Goal: Obtain resource: Obtain resource

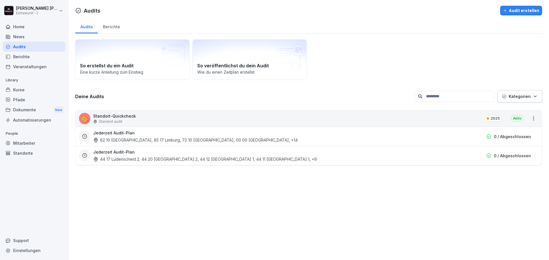
click at [29, 110] on div "Dokumente New" at bounding box center [34, 110] width 62 height 11
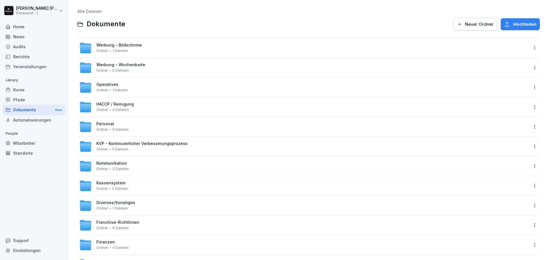
click at [112, 129] on span "0 Dateien" at bounding box center [120, 130] width 16 height 4
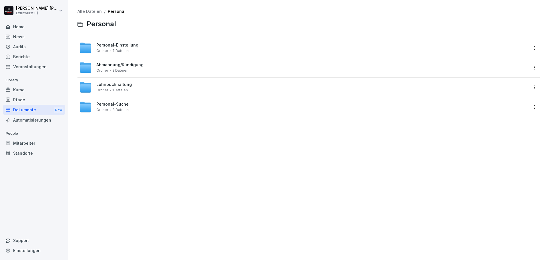
click at [119, 65] on span "Abmahnung/Kündigung" at bounding box center [119, 65] width 47 height 5
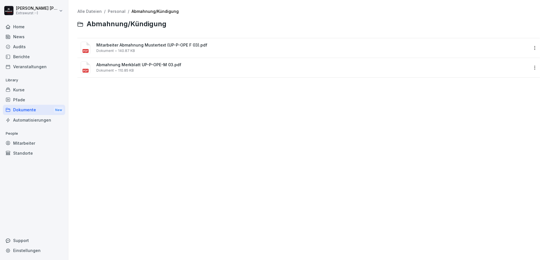
click at [119, 65] on span "Abmahnung Merkblatt UP-P-OPE-M 03.pdf" at bounding box center [312, 65] width 432 height 5
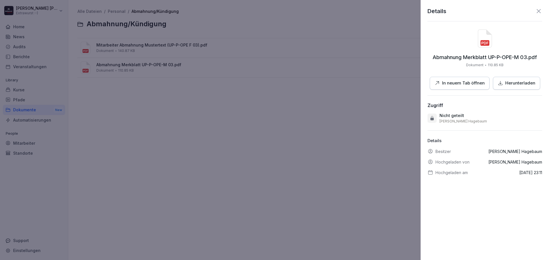
click at [444, 81] on p "In neuem Tab öffnen" at bounding box center [463, 83] width 43 height 7
click at [287, 105] on div at bounding box center [274, 130] width 549 height 260
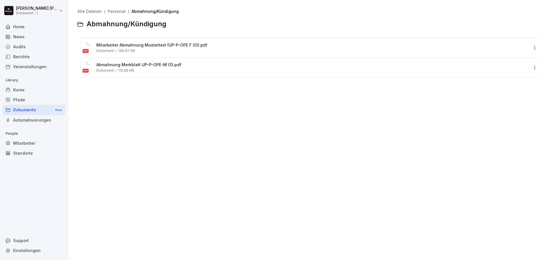
click at [165, 51] on div "Mitarbeiter Abmahnung Mustertext (UP-P-OPE F 03).pdf Dokument 140.87 KB" at bounding box center [312, 48] width 432 height 10
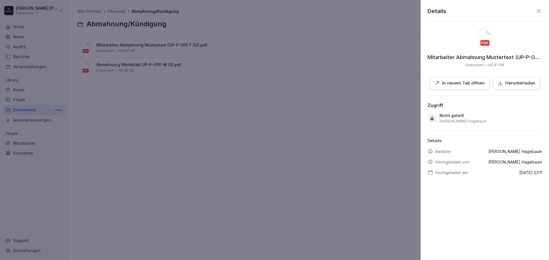
click at [459, 86] on p "In neuem Tab öffnen" at bounding box center [463, 83] width 43 height 7
